Goal: Task Accomplishment & Management: Manage account settings

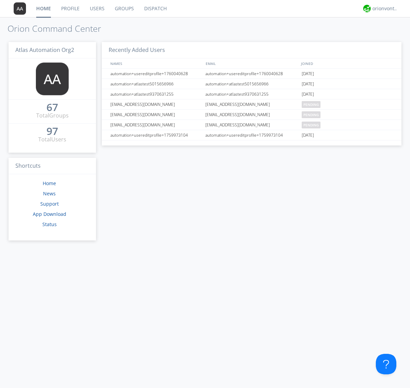
click at [124, 9] on link "Groups" at bounding box center [124, 8] width 29 height 17
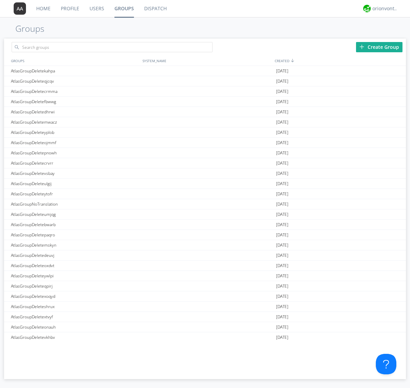
click at [379, 47] on div "Create Group" at bounding box center [379, 47] width 46 height 10
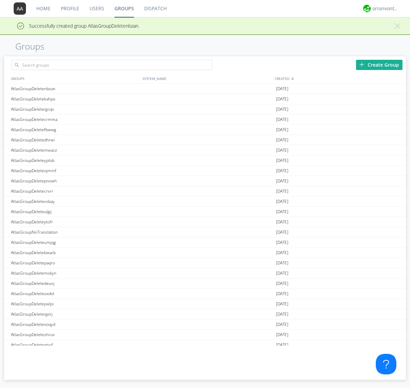
click at [124, 9] on link "Groups" at bounding box center [124, 8] width 30 height 17
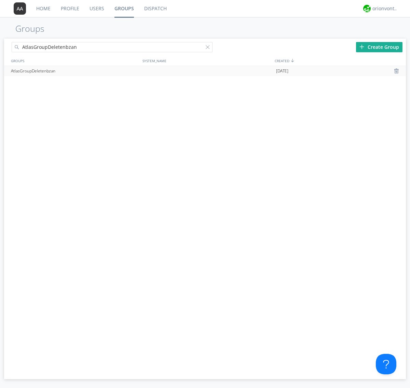
type input "AtlasGroupDeletenbzan"
click at [209, 48] on div at bounding box center [209, 48] width 7 height 7
type input "AtlasGroupDeletenbzan"
click at [75, 71] on div "AtlasGroupDeletenbzan" at bounding box center [75, 71] width 132 height 10
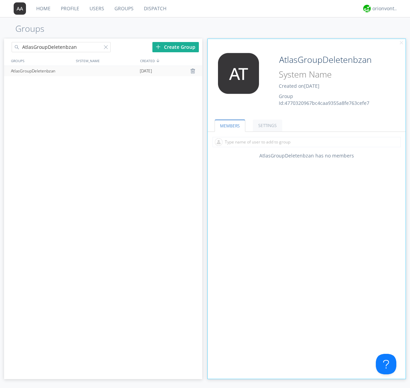
click at [267, 125] on link "SETTINGS" at bounding box center [267, 126] width 29 height 12
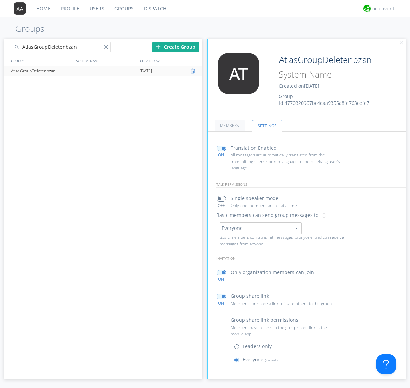
click at [193, 71] on div at bounding box center [193, 70] width 7 height 5
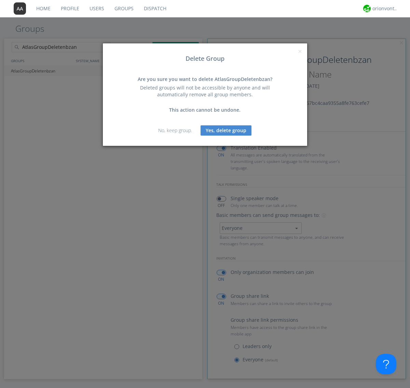
click at [226, 130] on button "Yes, delete group" at bounding box center [226, 130] width 51 height 10
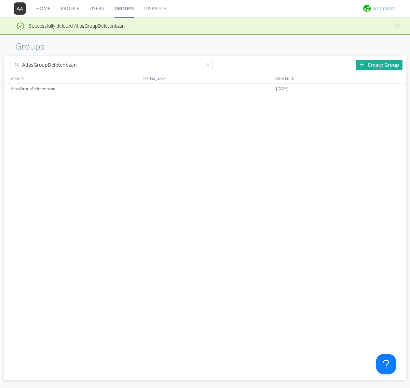
click at [383, 9] on div "orionvontas+atlas+automation+org2" at bounding box center [386, 8] width 26 height 7
